Goal: Information Seeking & Learning: Learn about a topic

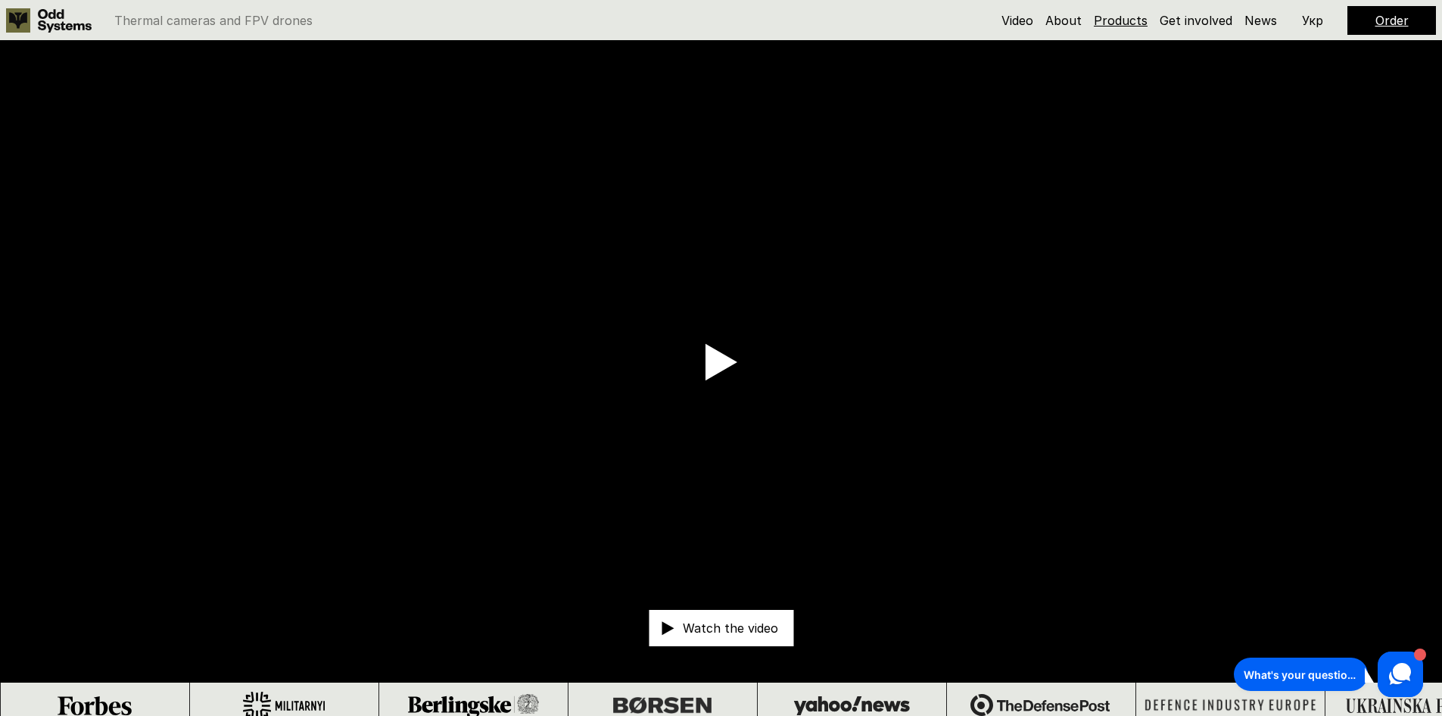
click at [1128, 21] on link "Products" at bounding box center [1121, 20] width 54 height 15
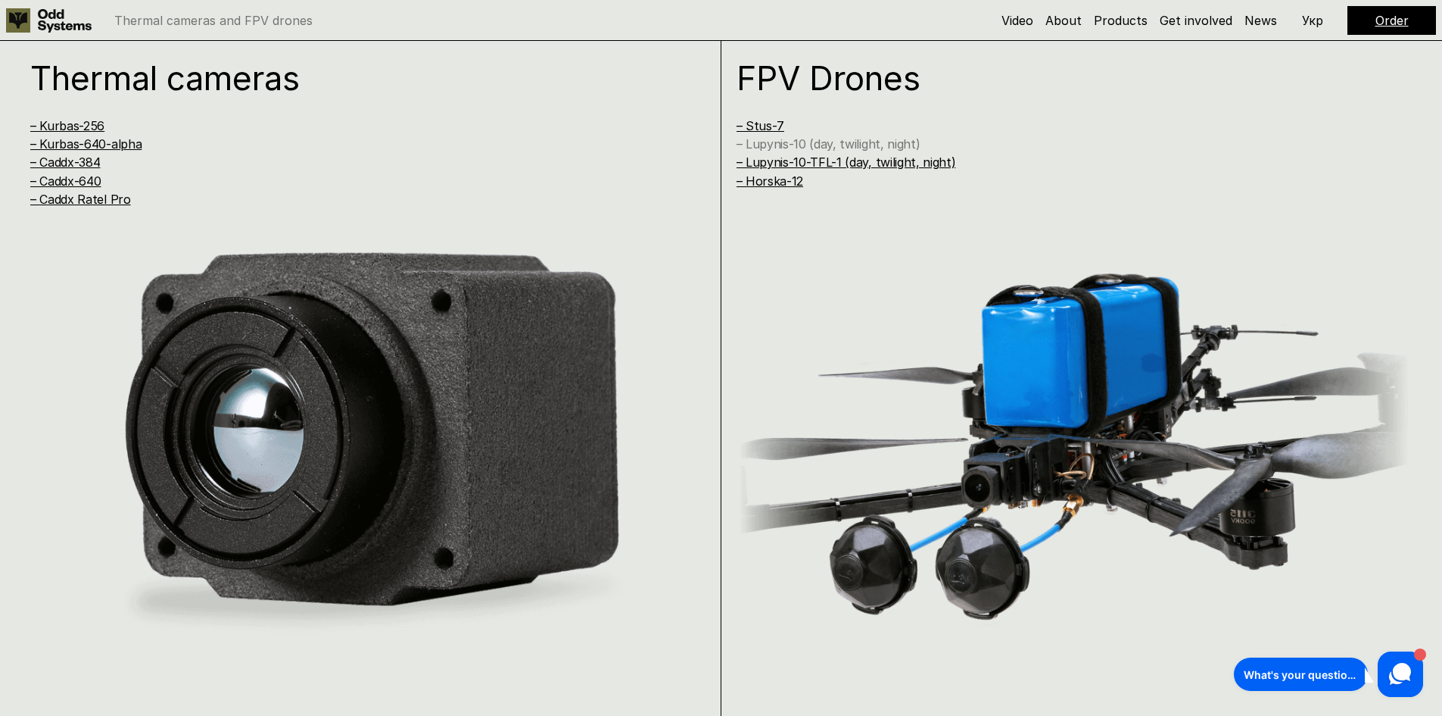
scroll to position [1444, 0]
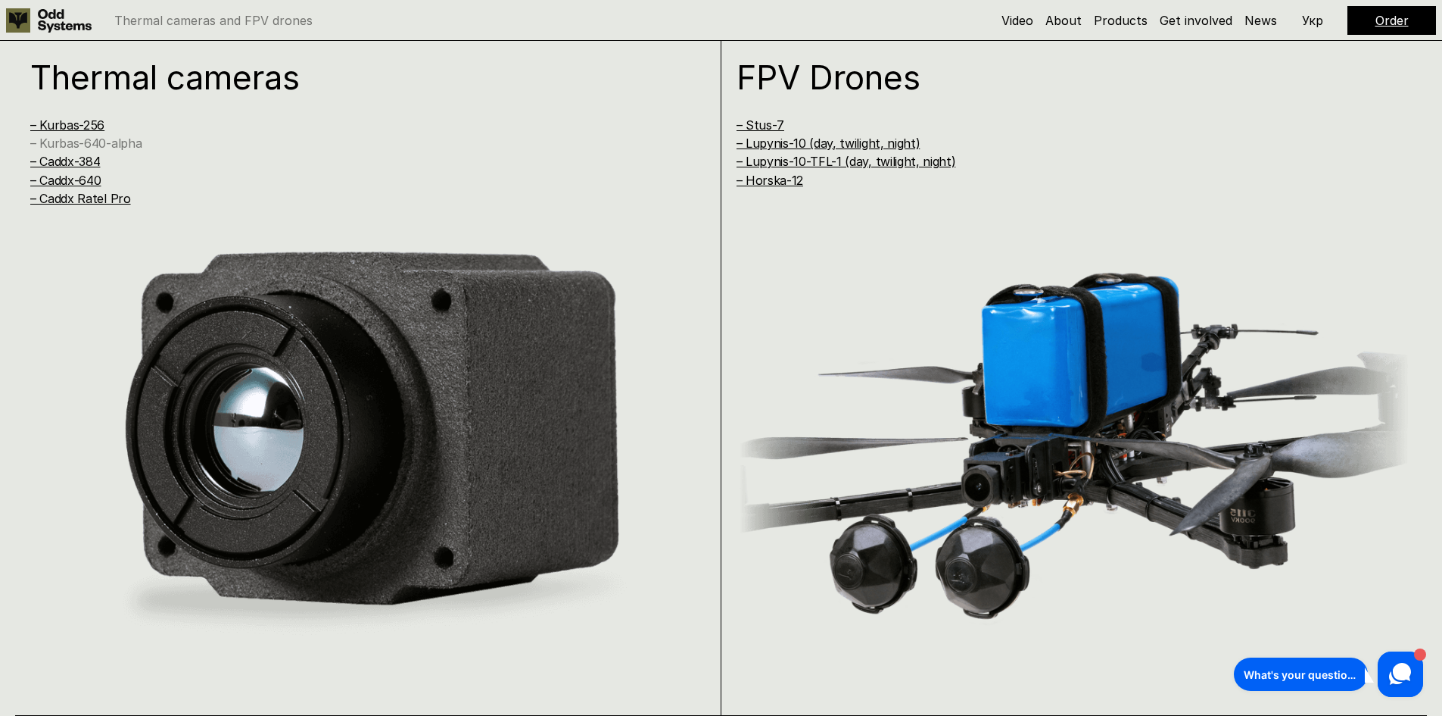
click at [117, 138] on link "– Kurbas-640-alpha" at bounding box center [85, 143] width 111 height 15
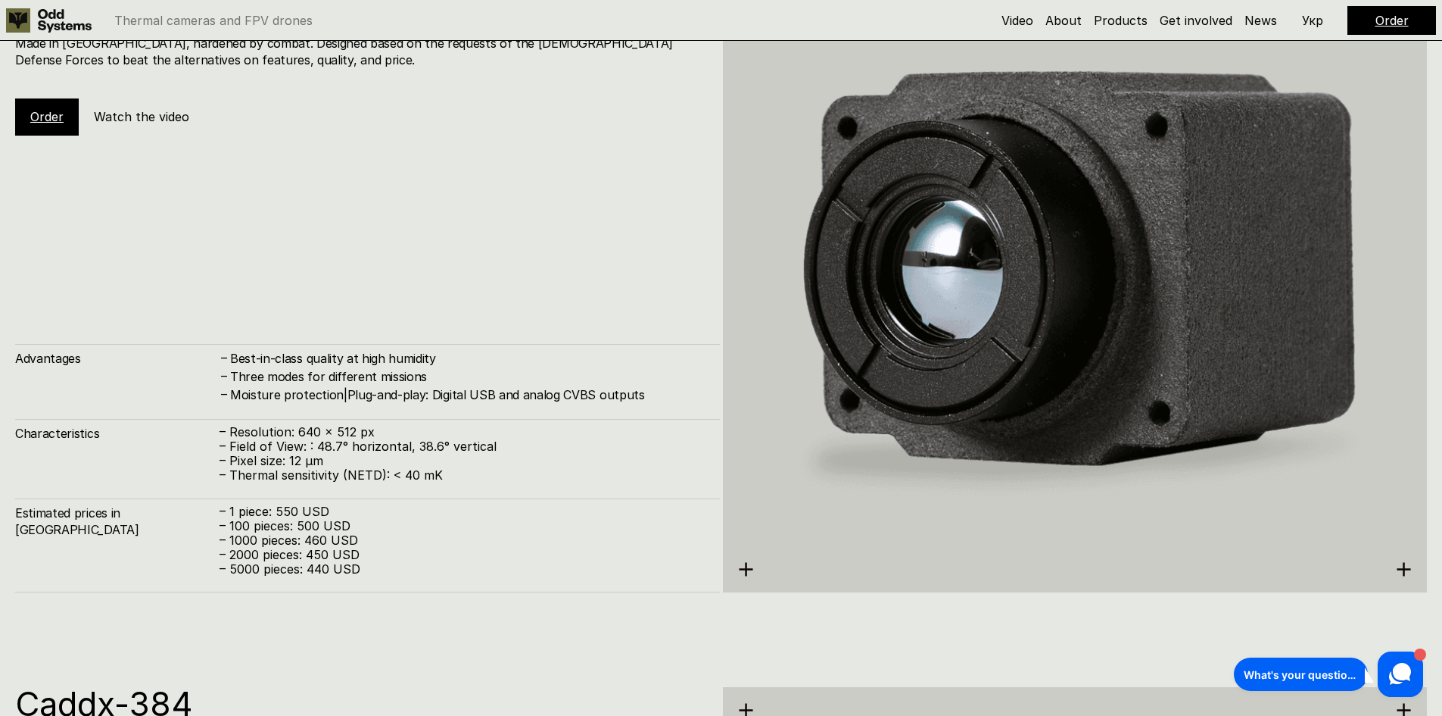
scroll to position [2875, 0]
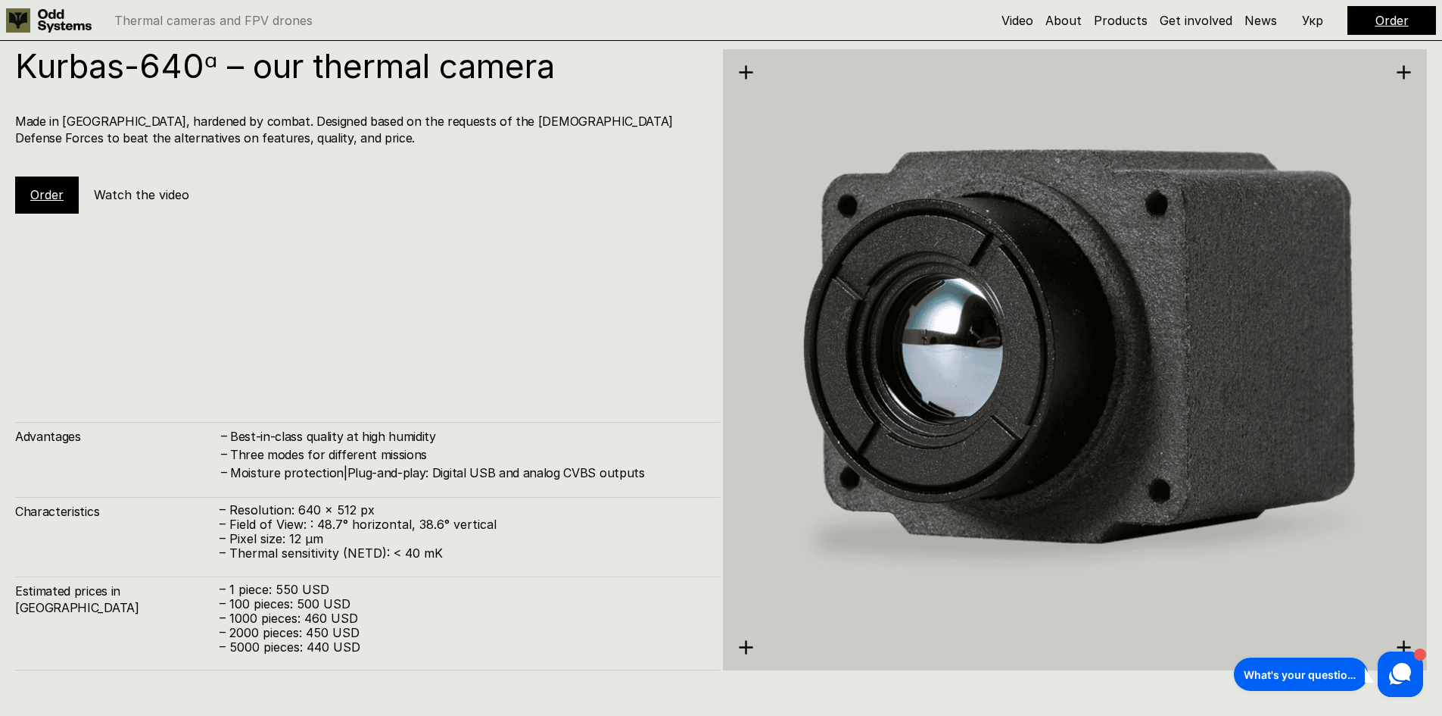
click at [751, 73] on icon at bounding box center [746, 72] width 16 height 16
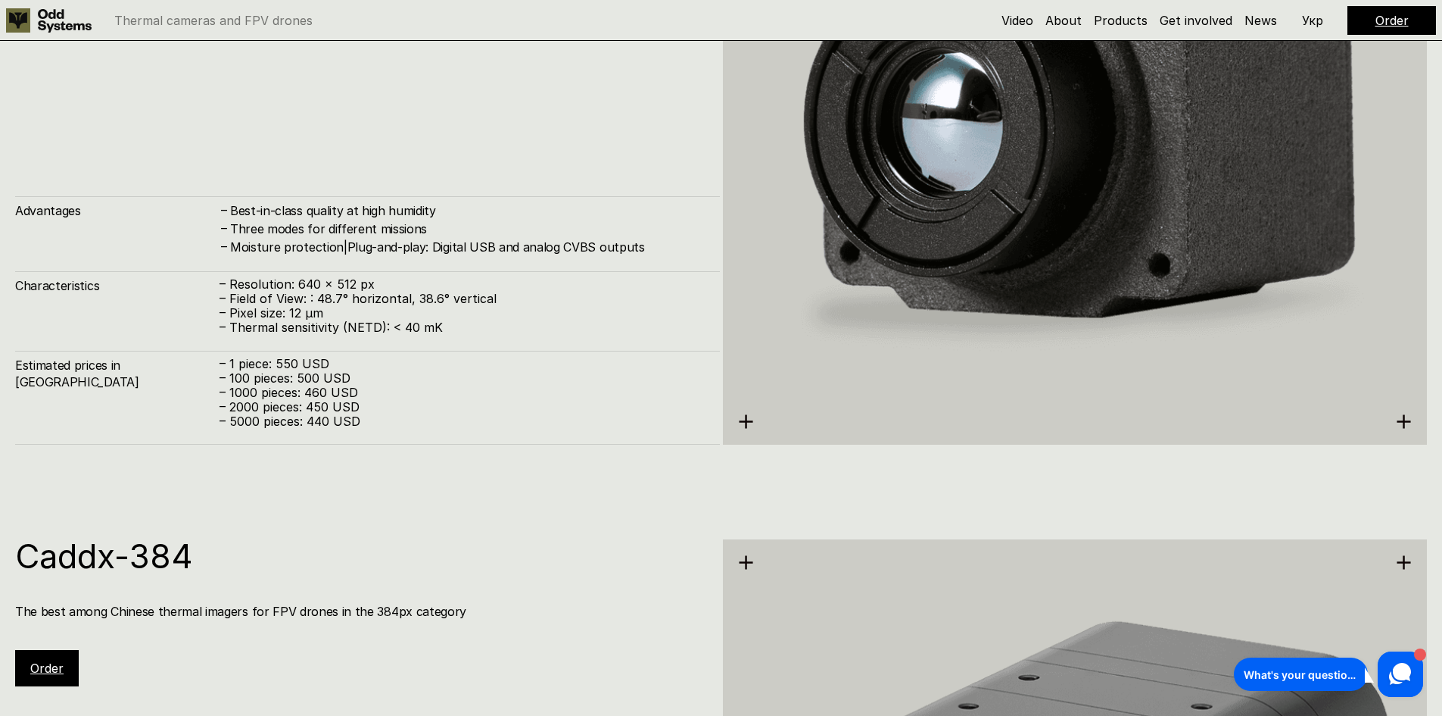
scroll to position [3102, 0]
click at [747, 419] on use at bounding box center [746, 420] width 14 height 14
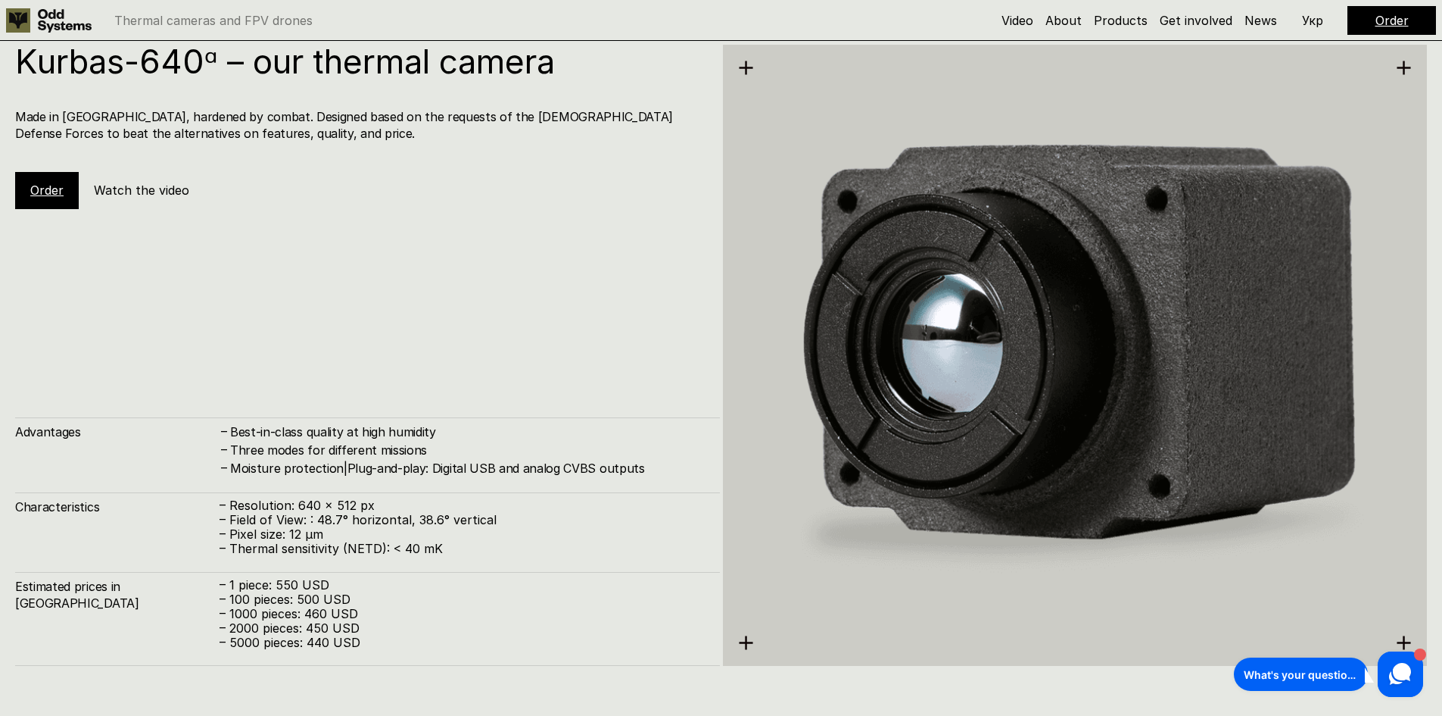
scroll to position [2875, 0]
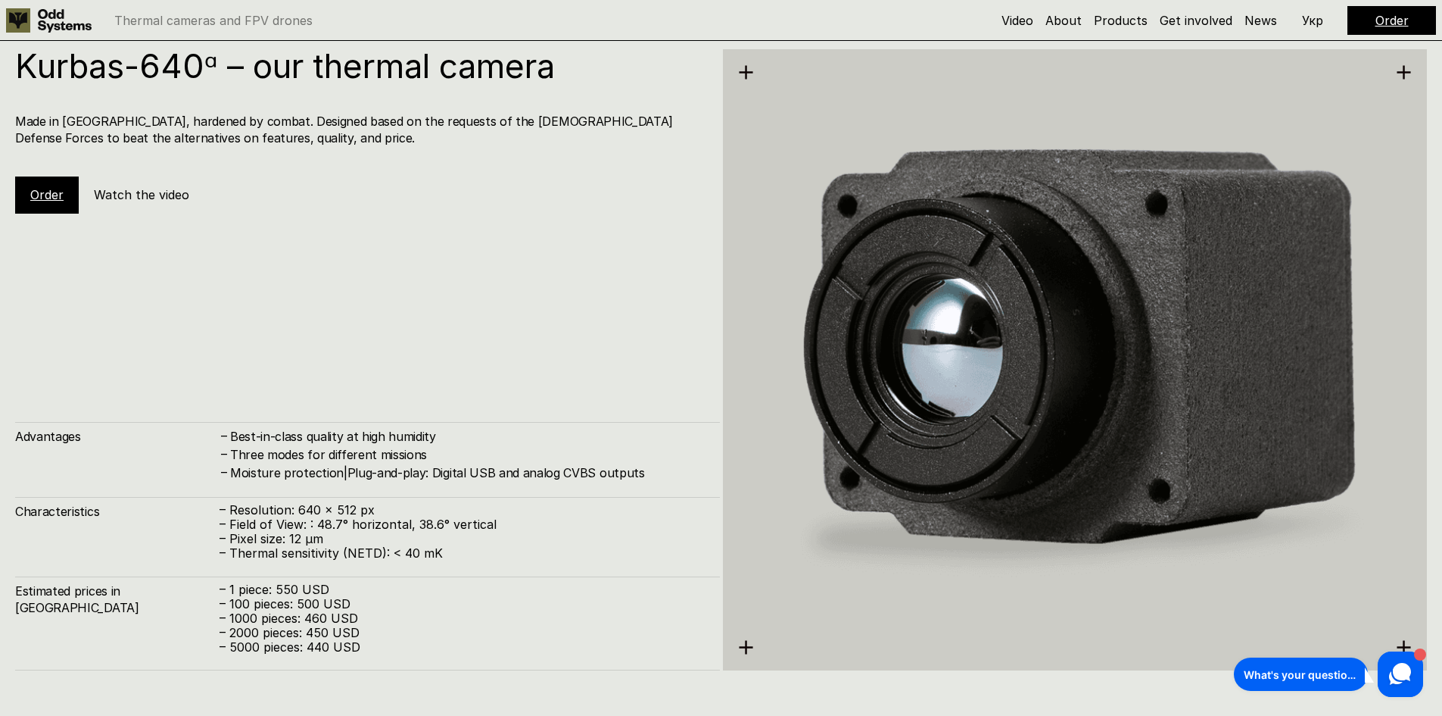
click at [38, 198] on link "Order" at bounding box center [46, 194] width 33 height 15
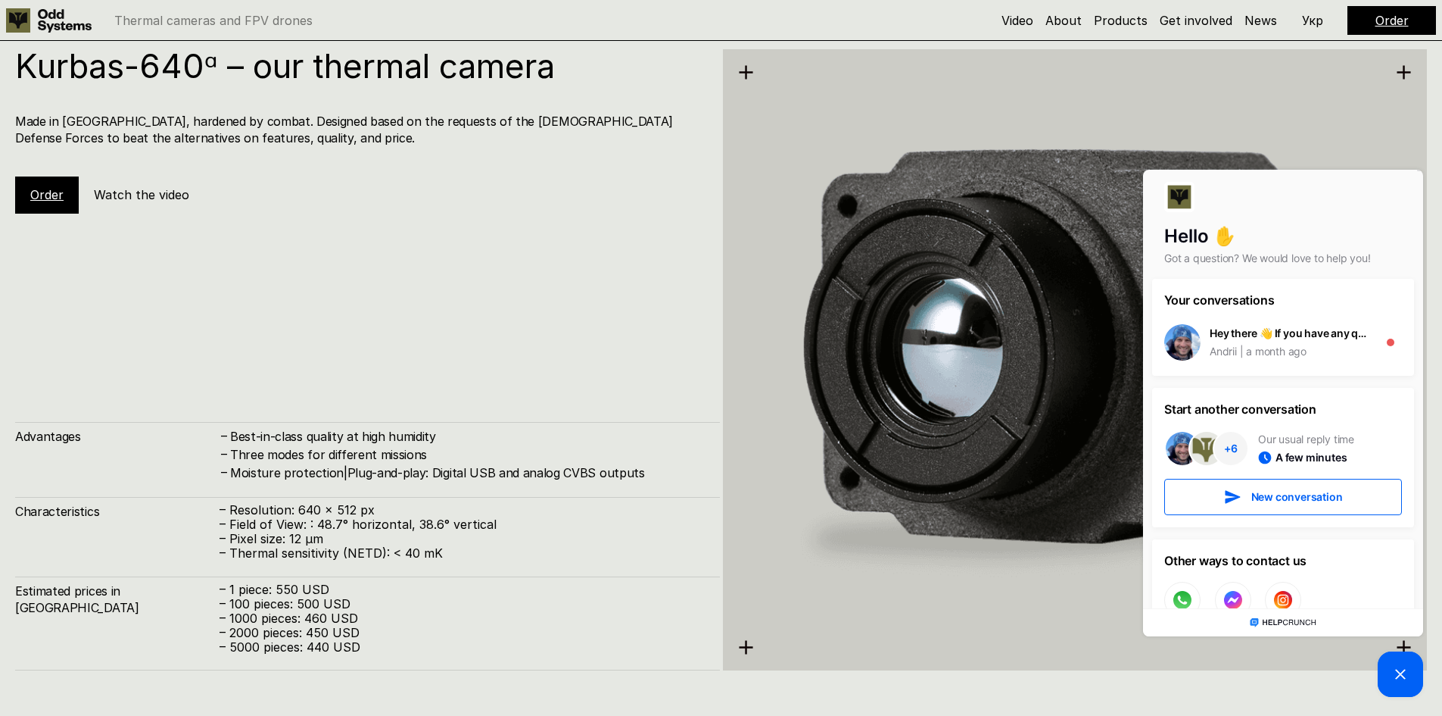
click at [424, 251] on div "Kurbas-640ᵅ – our thermal camera Made in [GEOGRAPHIC_DATA], hardened by combat.…" at bounding box center [367, 359] width 705 height 621
click at [1317, 20] on p "Укр" at bounding box center [1312, 20] width 21 height 12
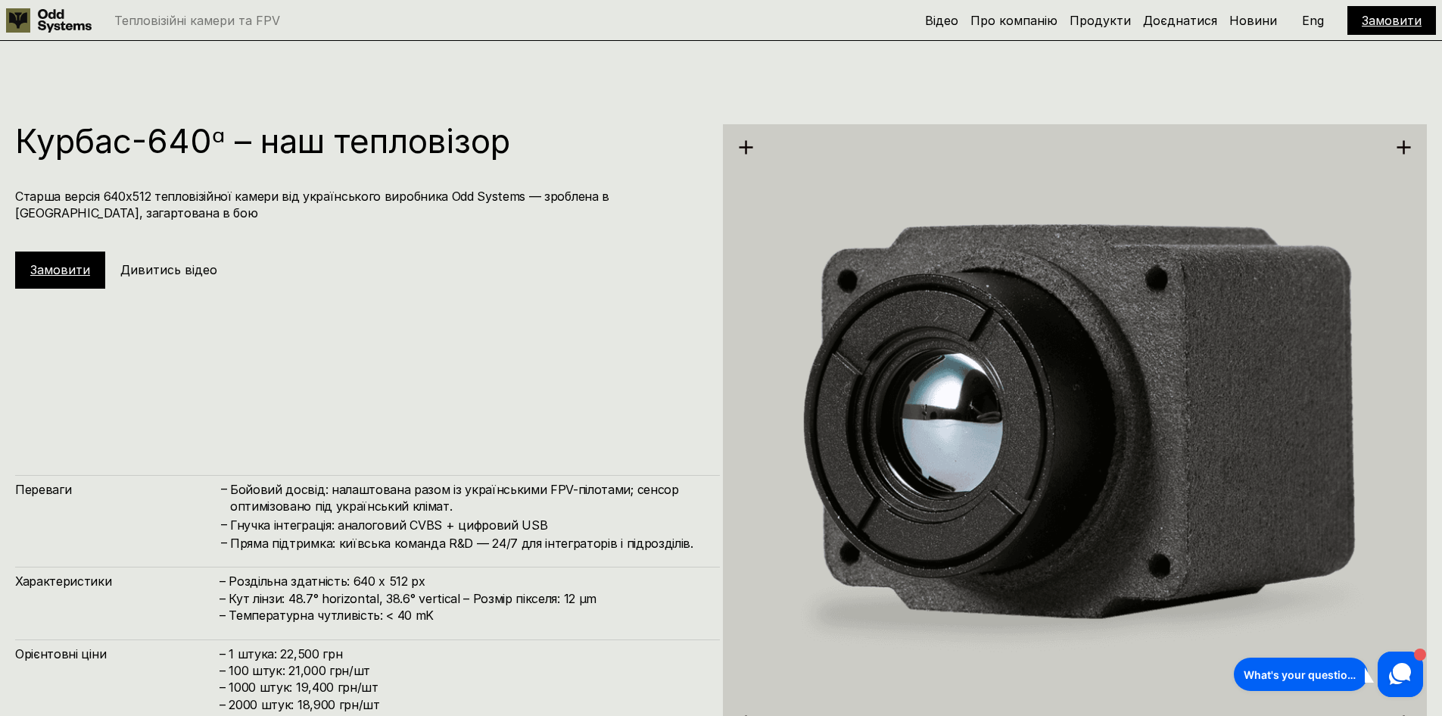
scroll to position [2799, 0]
click at [204, 137] on h1 "Курбас-640ᵅ – наш тепловізор" at bounding box center [360, 141] width 690 height 33
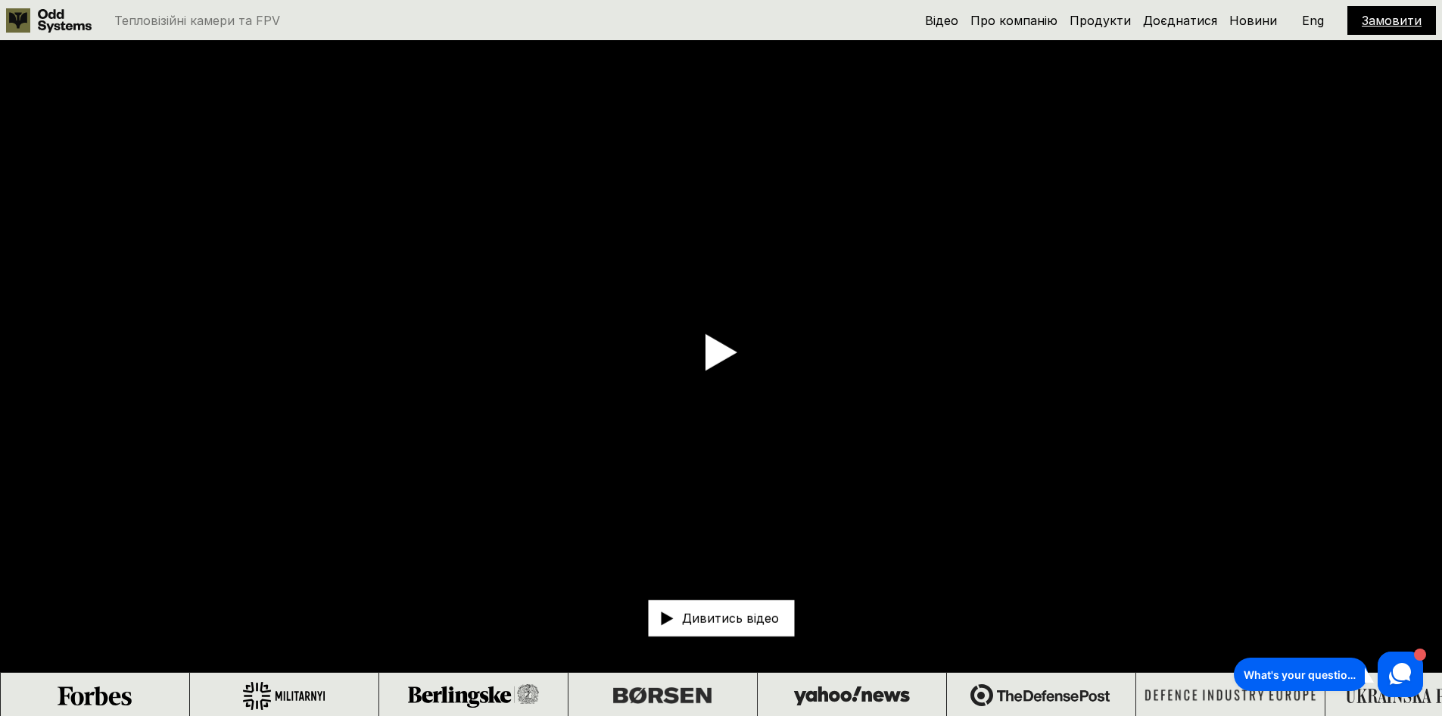
scroll to position [0, 0]
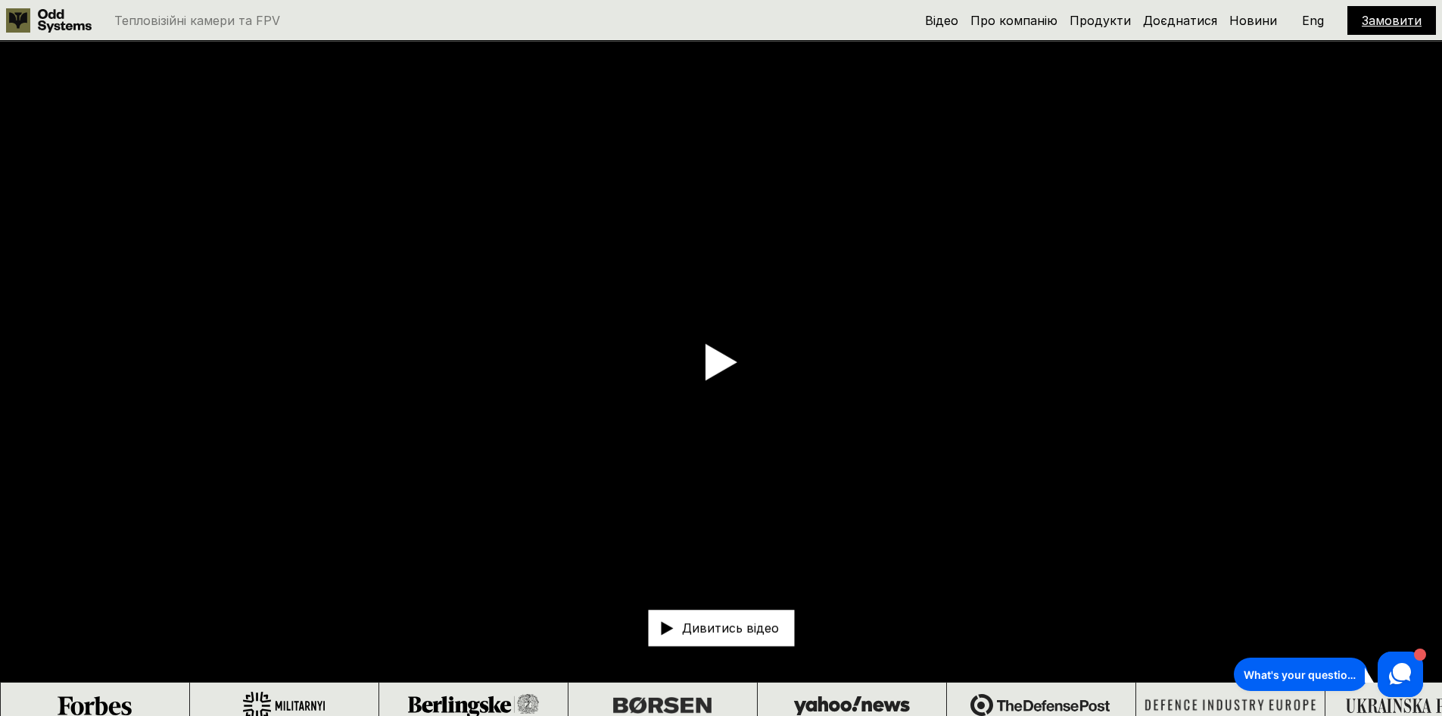
click at [68, 23] on icon at bounding box center [65, 20] width 54 height 23
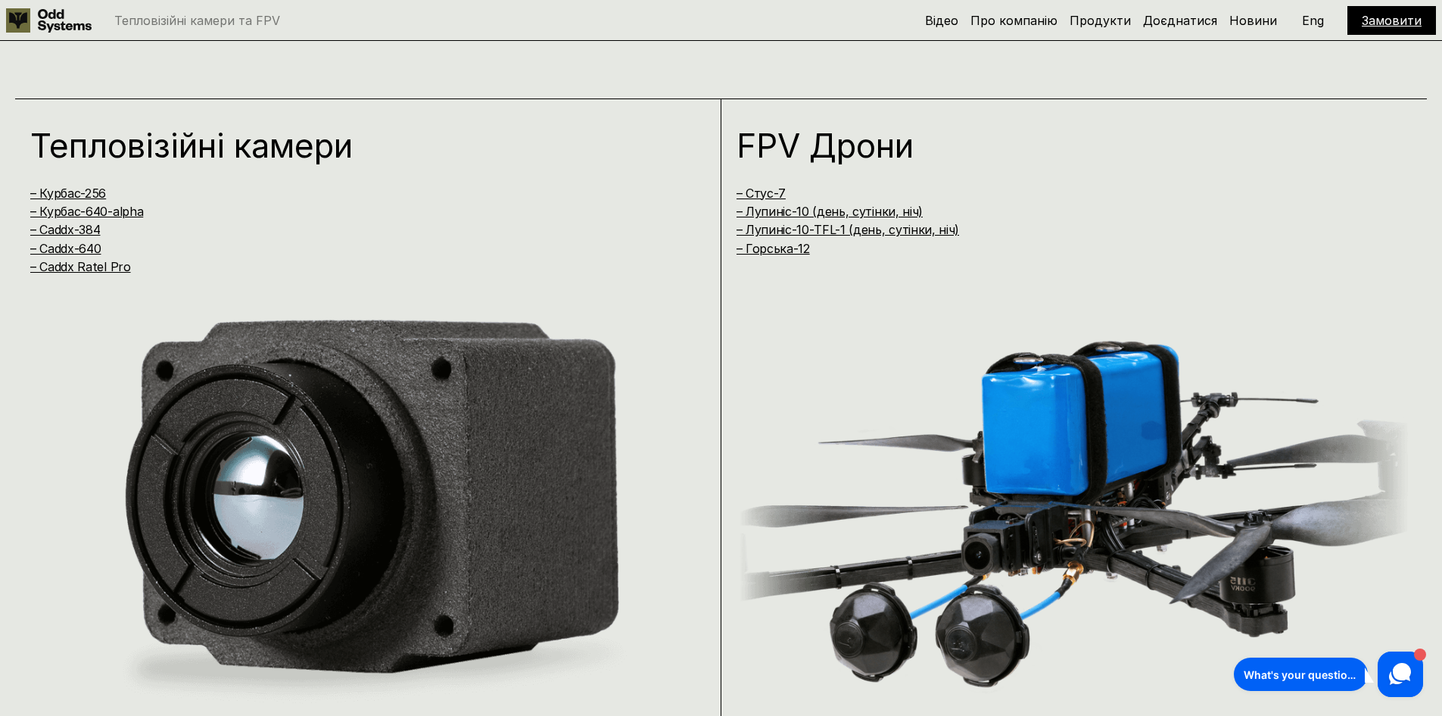
scroll to position [1363, 0]
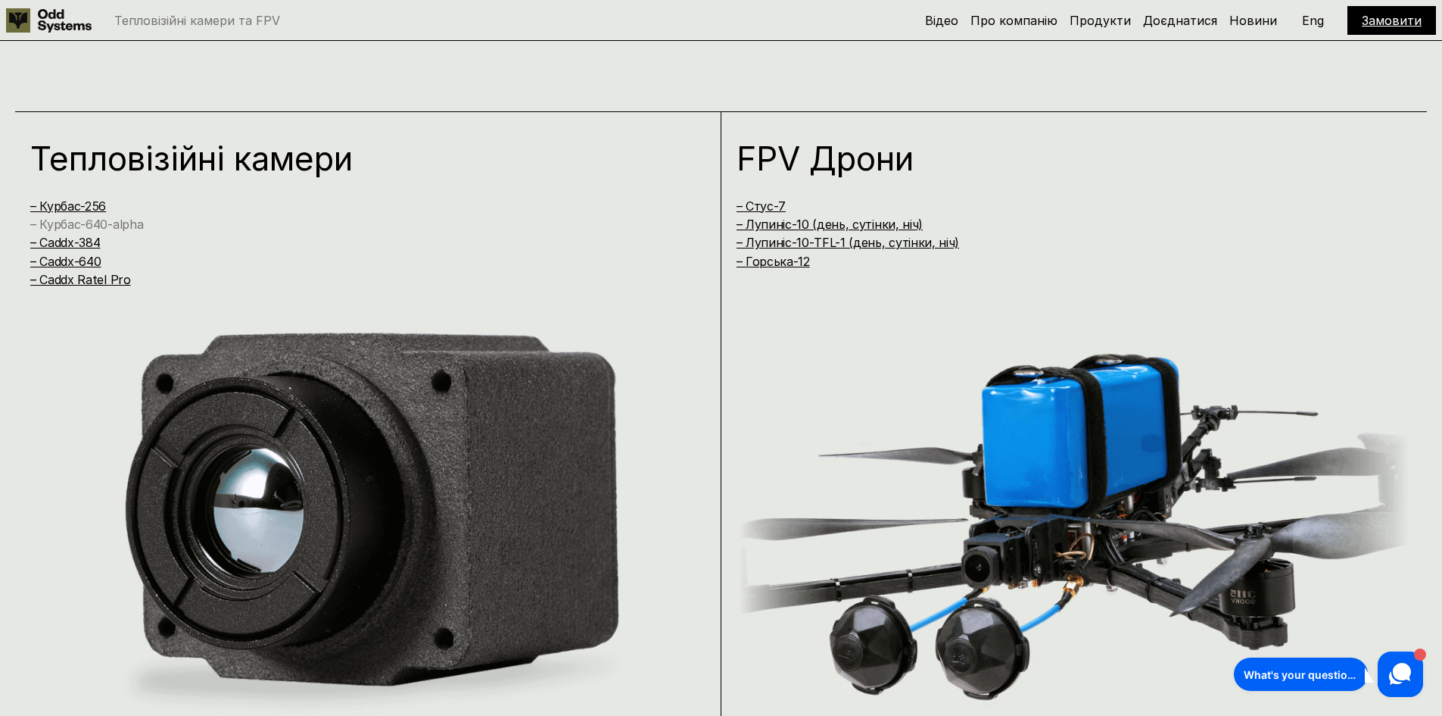
click at [92, 224] on link "– Курбас-640-alpha" at bounding box center [86, 224] width 113 height 15
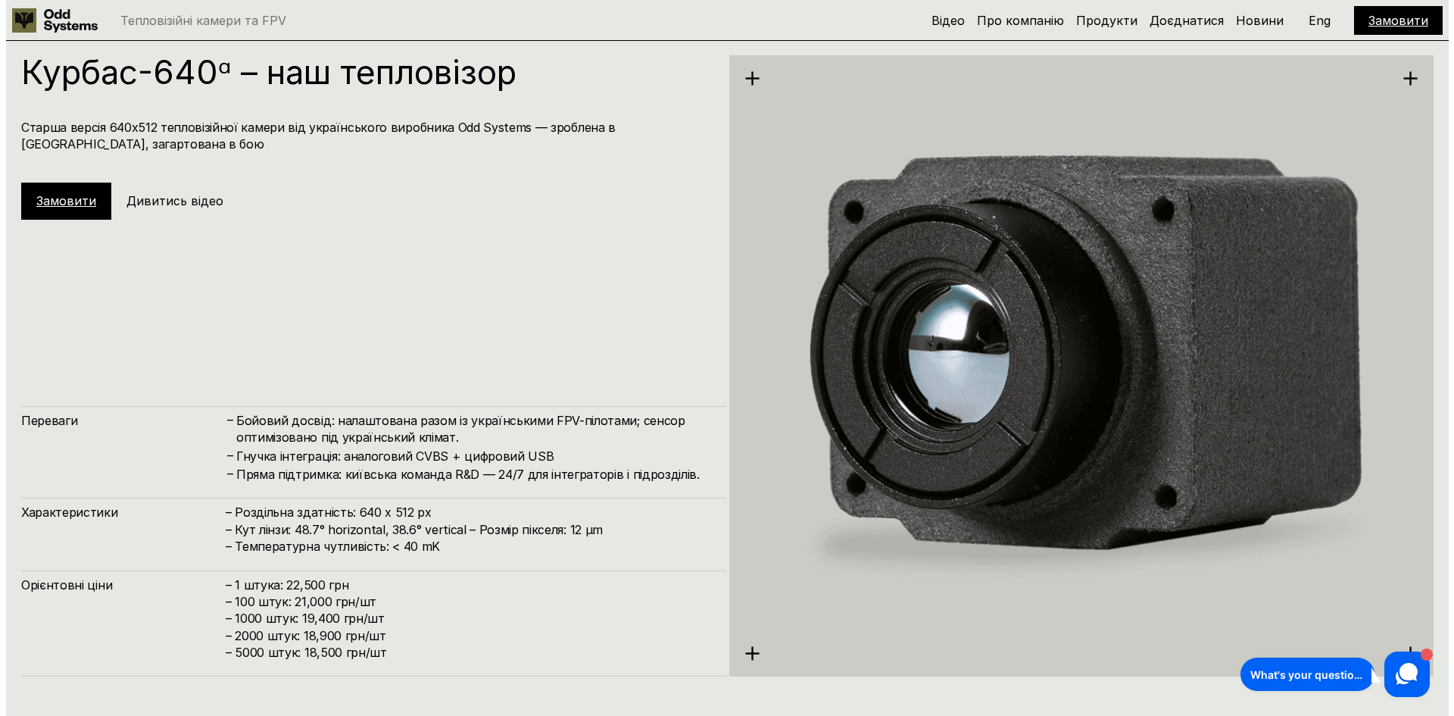
scroll to position [2875, 0]
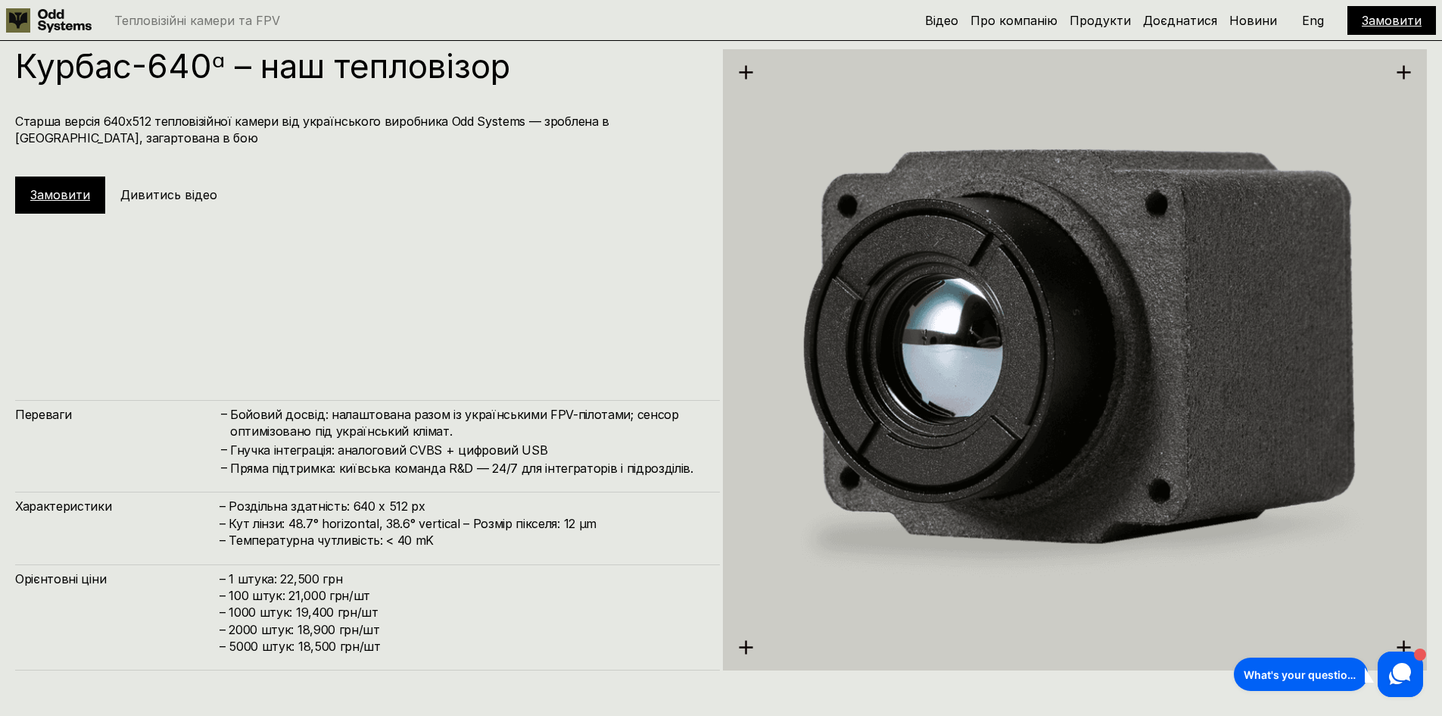
click at [160, 192] on h5 "Дивитись відео" at bounding box center [168, 194] width 97 height 17
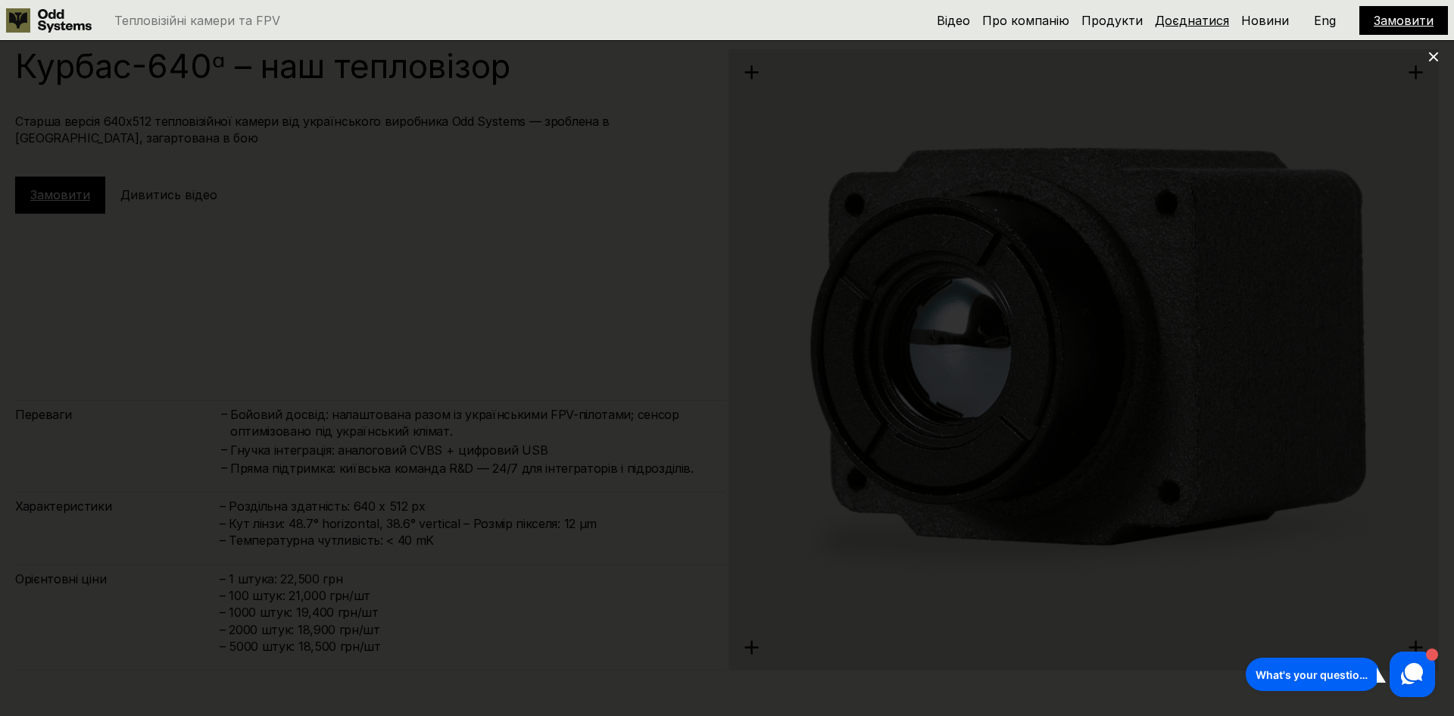
click at [1197, 13] on link "Доєднатися" at bounding box center [1192, 20] width 74 height 15
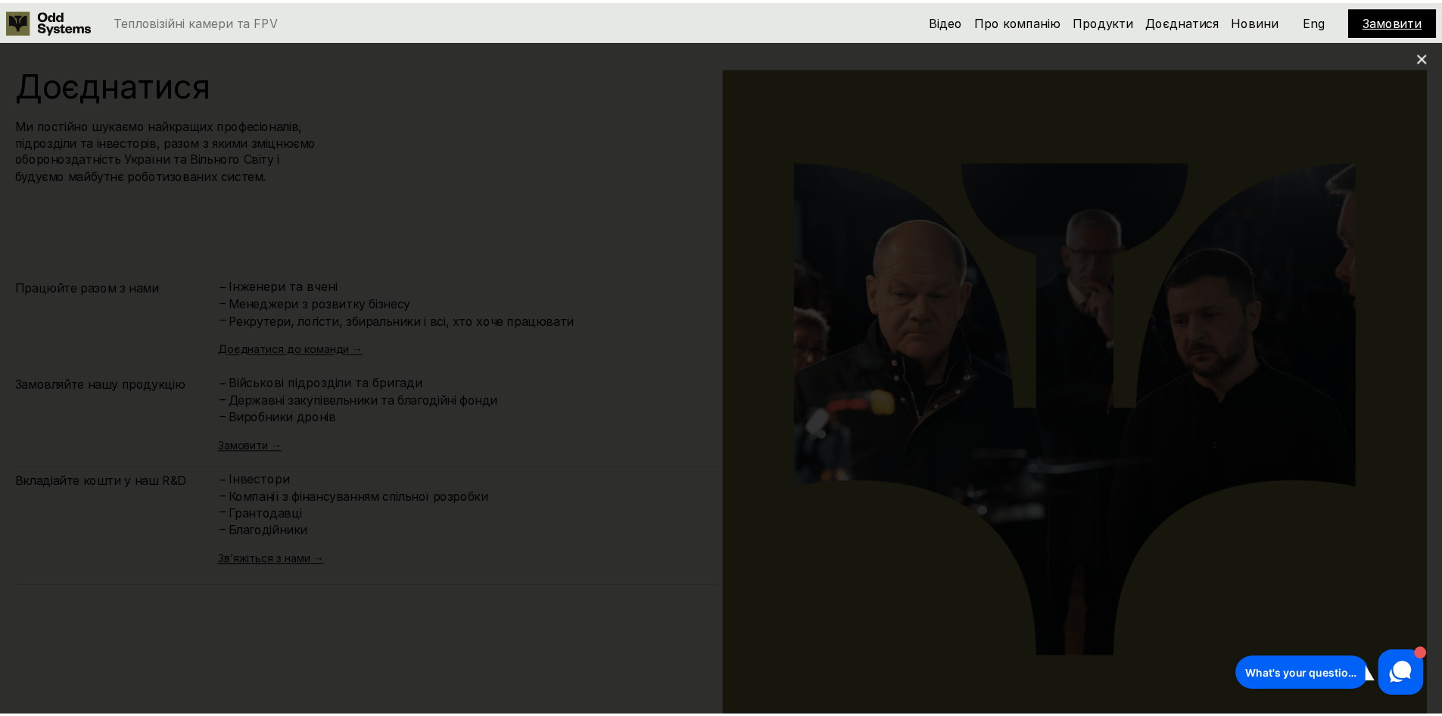
scroll to position [8599, 0]
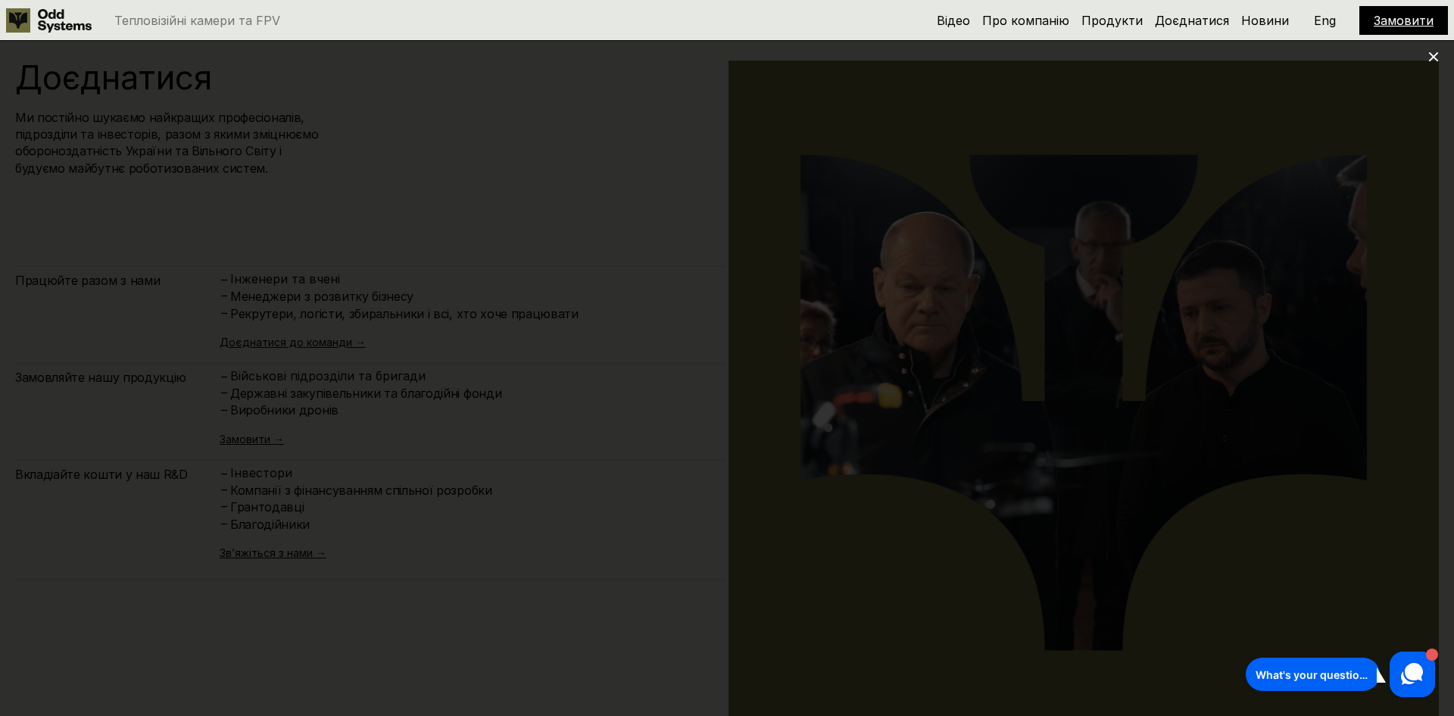
click at [1427, 59] on div at bounding box center [727, 358] width 1454 height 716
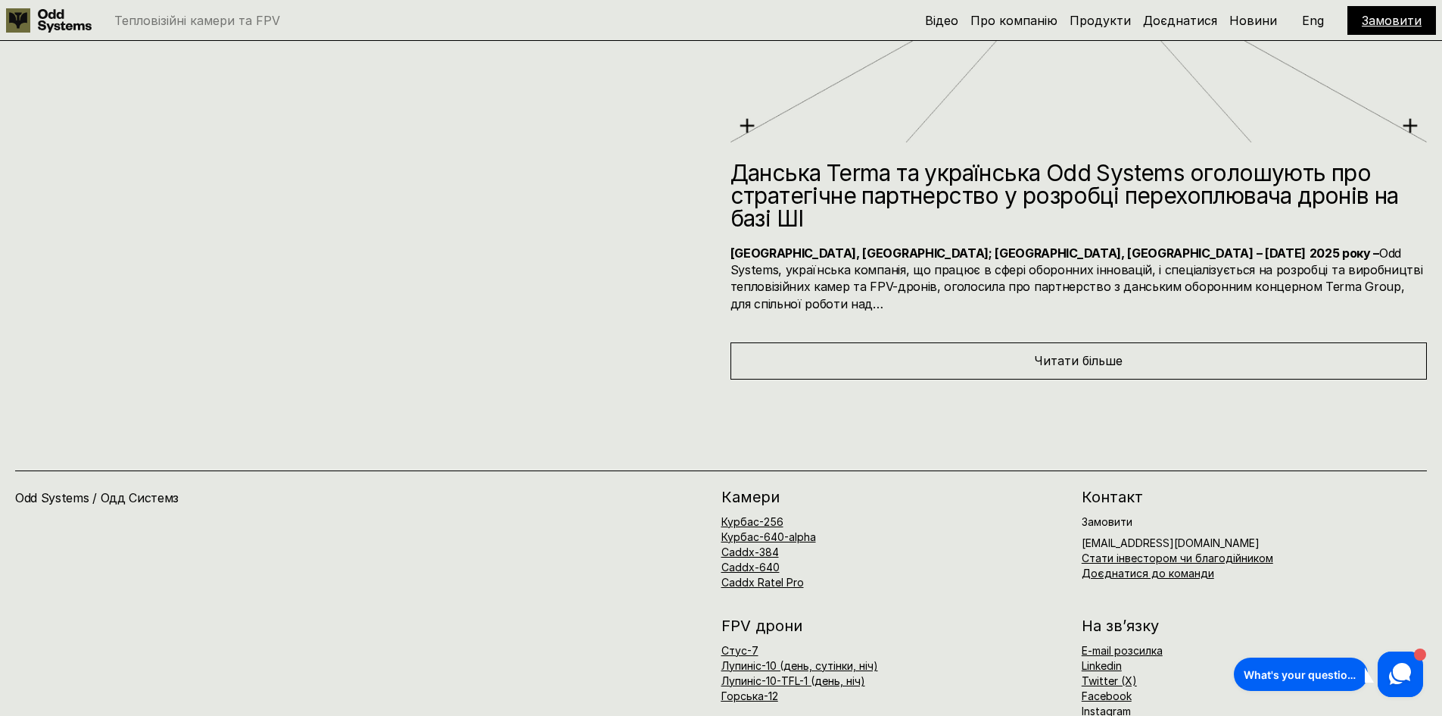
scroll to position [9953, 0]
